Goal: Task Accomplishment & Management: Use online tool/utility

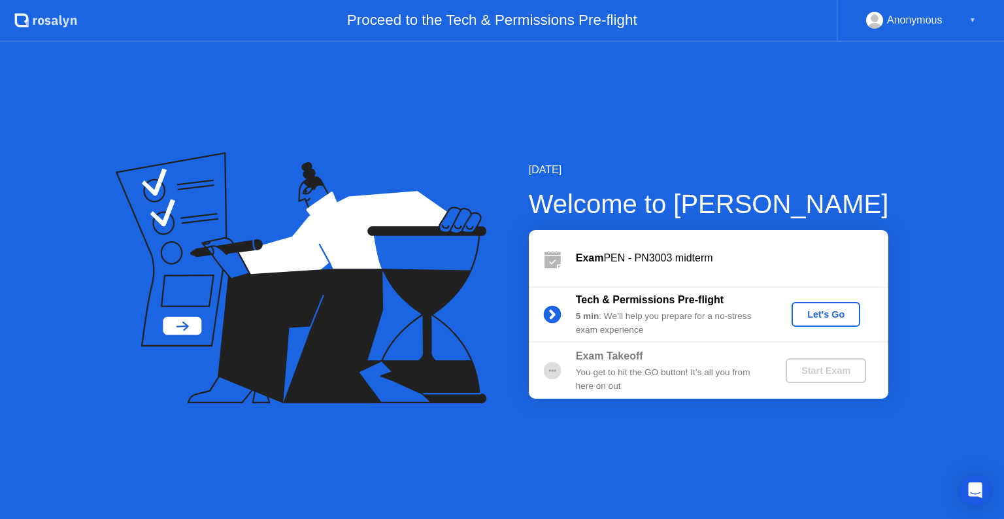
click at [830, 309] on div "Let's Go" at bounding box center [826, 314] width 58 height 10
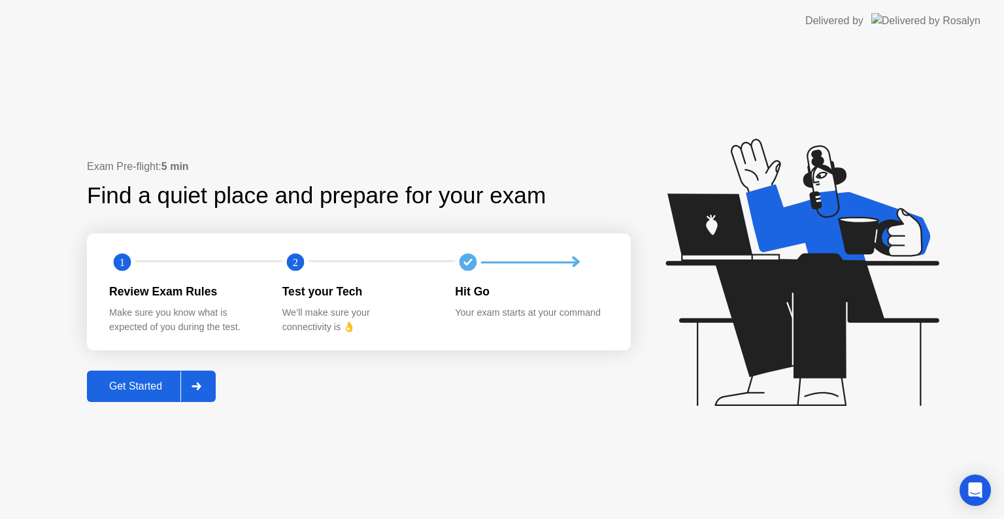
click at [154, 389] on div "Get Started" at bounding box center [136, 386] width 90 height 12
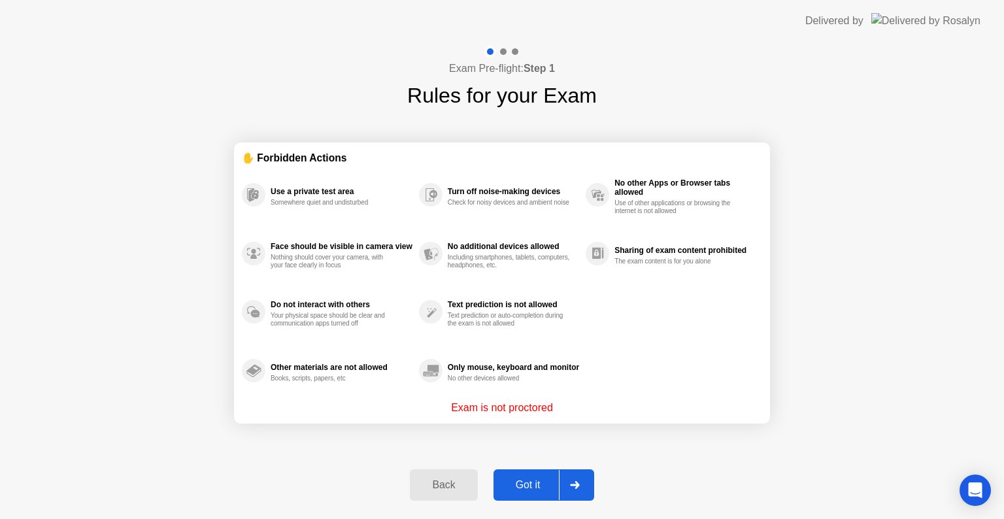
click at [527, 475] on button "Got it" at bounding box center [543, 484] width 101 height 31
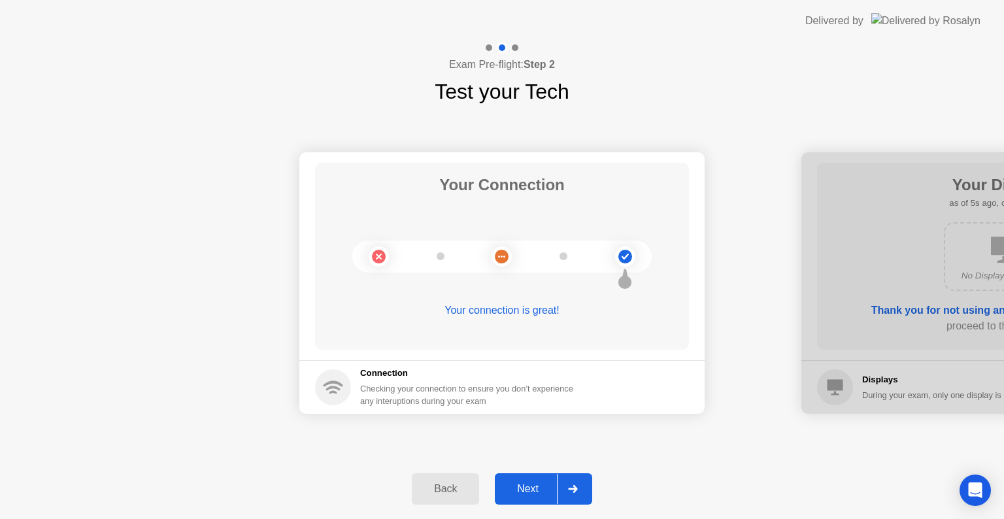
click at [531, 485] on div "Next" at bounding box center [528, 489] width 58 height 12
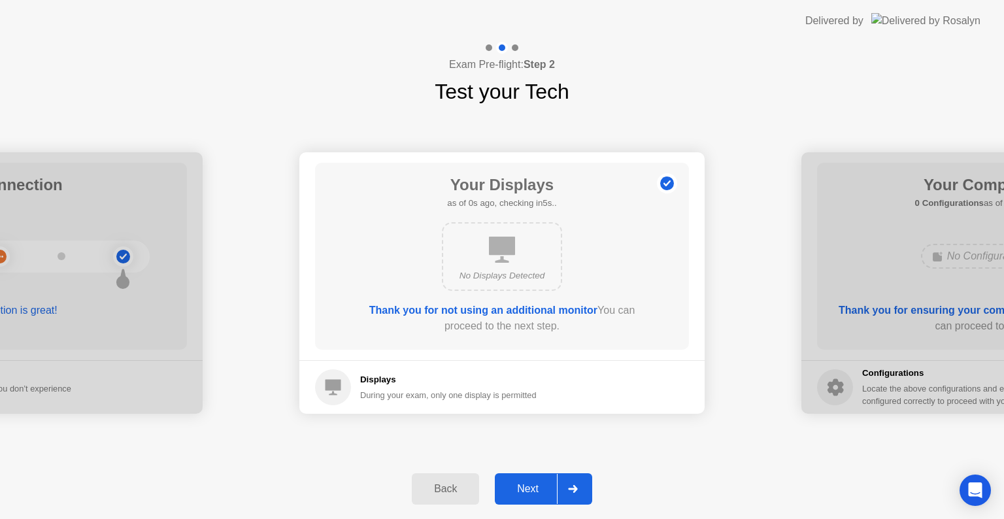
click at [533, 483] on div "Next" at bounding box center [528, 489] width 58 height 12
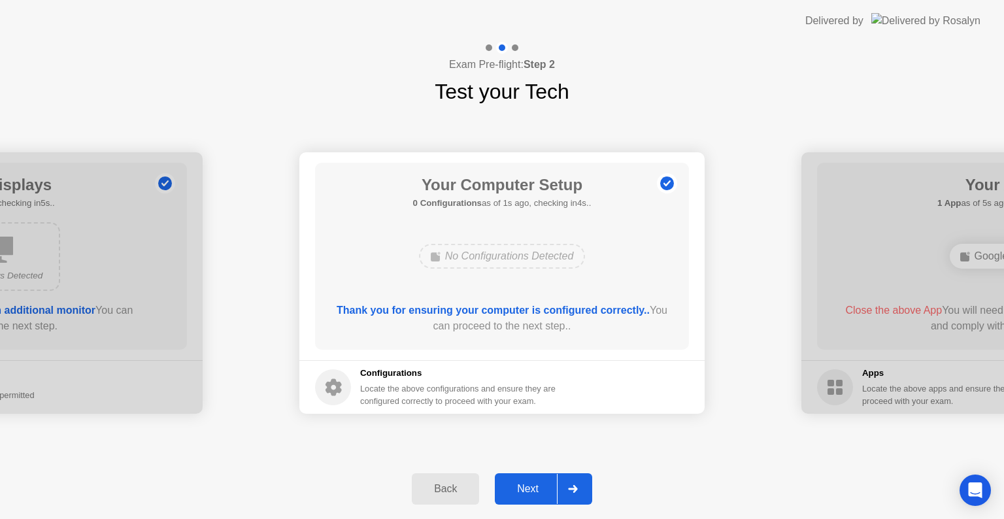
click at [533, 483] on div "Next" at bounding box center [528, 489] width 58 height 12
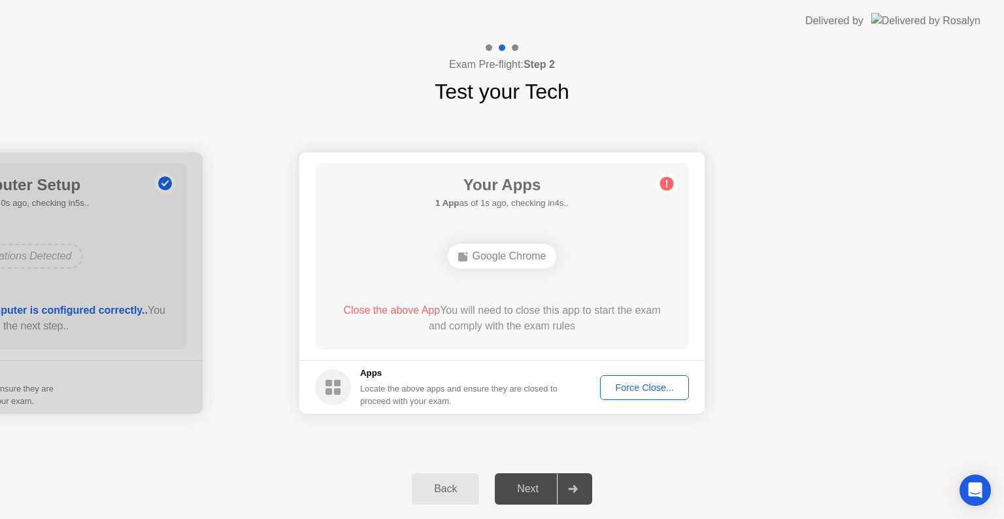
click at [633, 383] on div "Force Close..." at bounding box center [644, 387] width 80 height 10
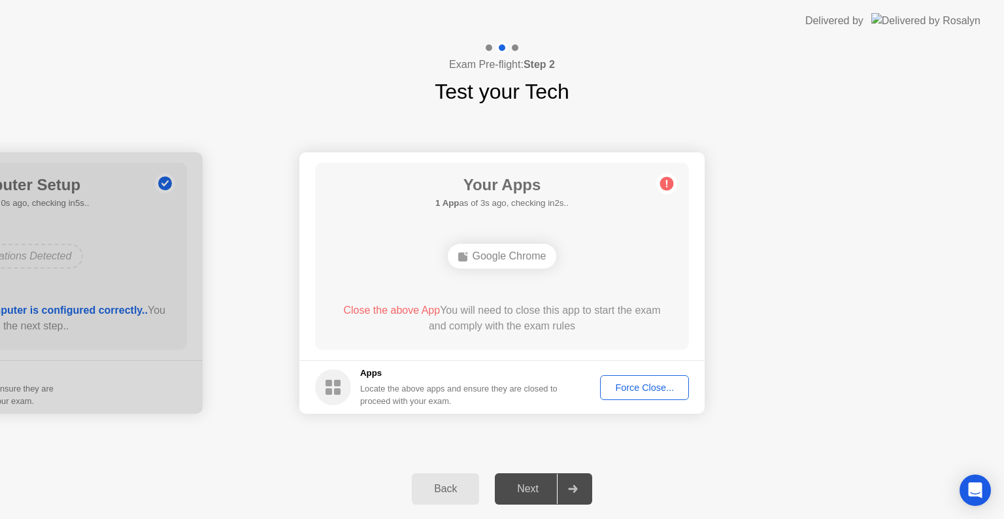
click at [650, 382] on div "Force Close..." at bounding box center [644, 387] width 80 height 10
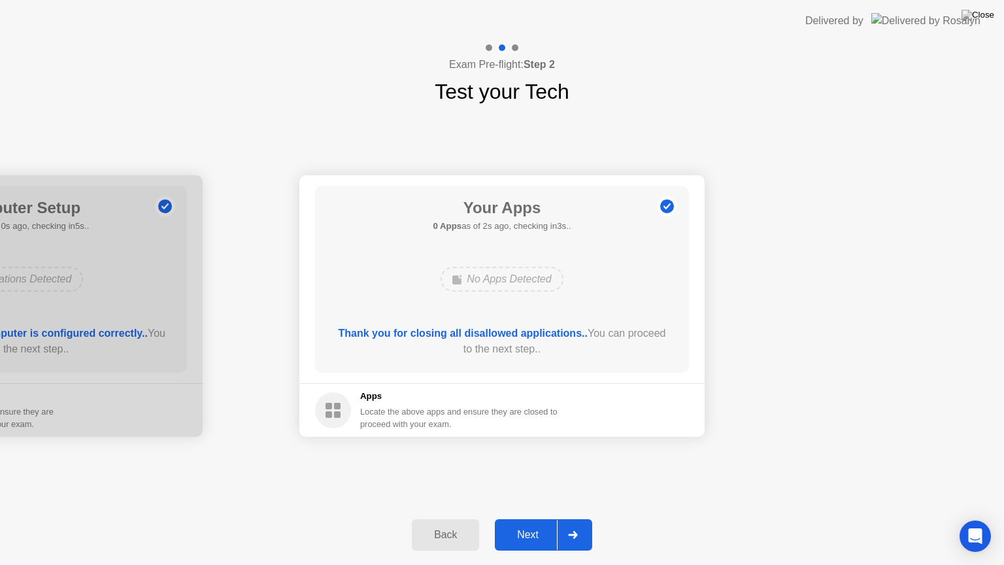
click at [519, 518] on div "Next" at bounding box center [528, 535] width 58 height 12
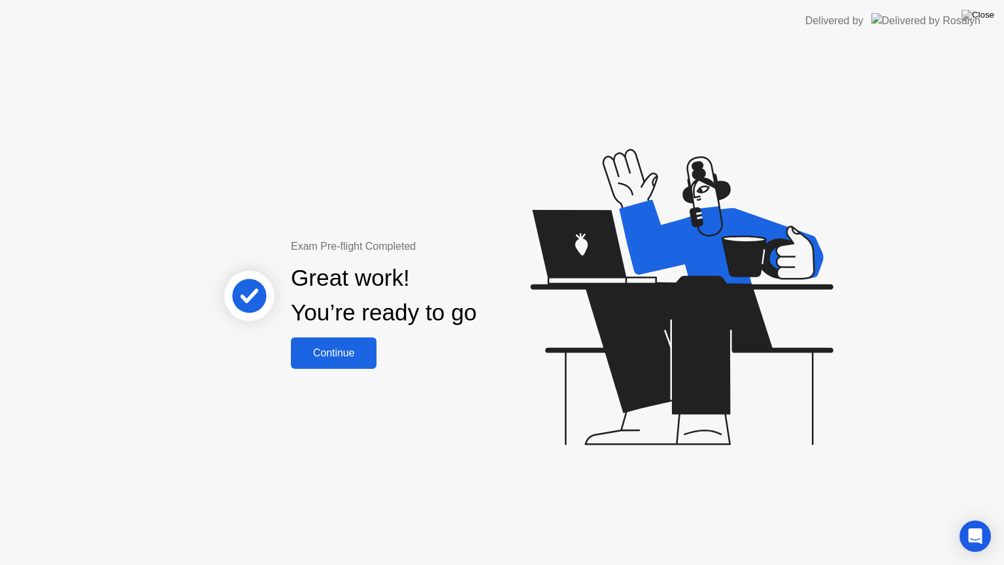
click at [340, 348] on div "Continue" at bounding box center [334, 353] width 78 height 12
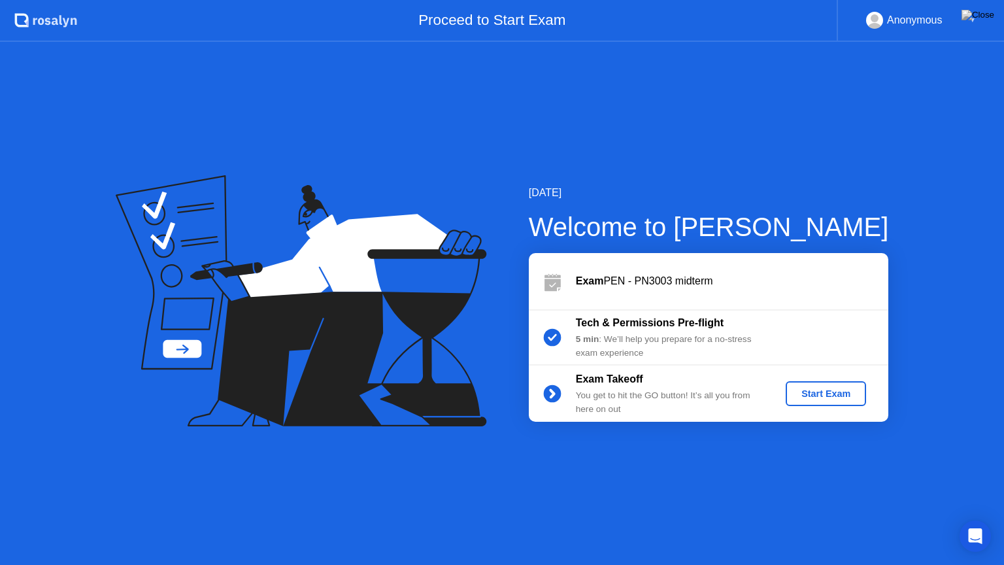
click at [823, 391] on div "Start Exam" at bounding box center [826, 393] width 70 height 10
